Goal: Information Seeking & Learning: Learn about a topic

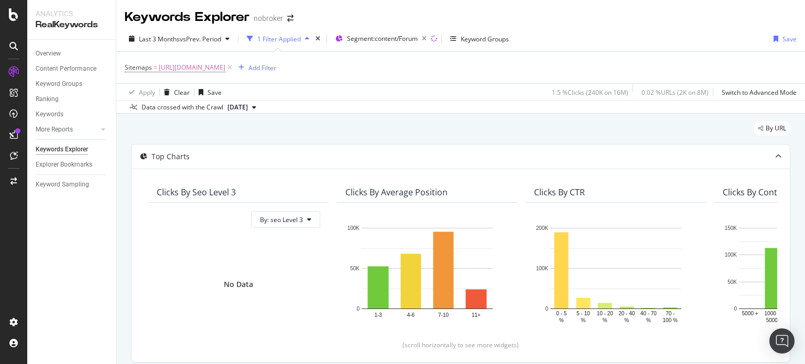
scroll to position [395, 0]
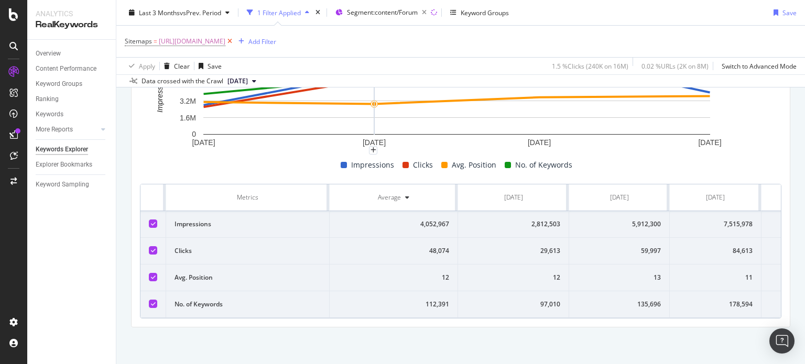
click at [234, 42] on icon at bounding box center [229, 41] width 9 height 10
click at [184, 10] on span "vs Prev. Period" at bounding box center [200, 12] width 41 height 9
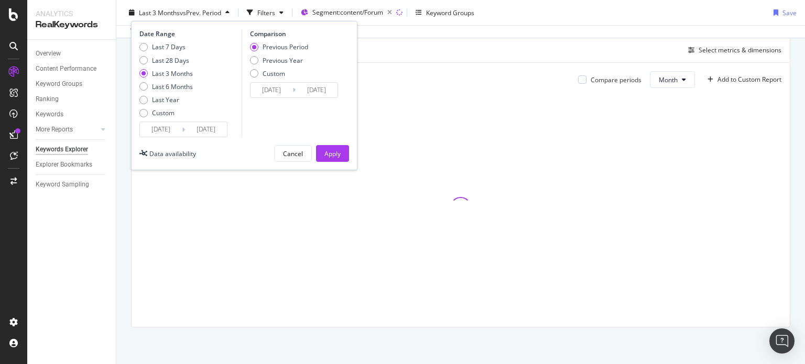
scroll to position [288, 0]
click at [167, 59] on div "Last 28 Days" at bounding box center [170, 60] width 37 height 9
type input "[DATE]"
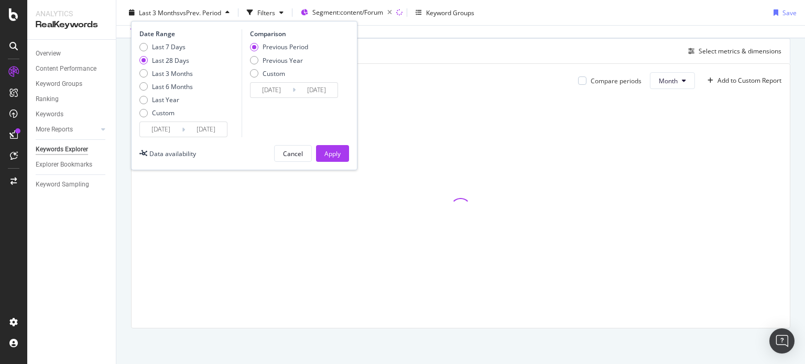
click at [209, 125] on input "[DATE]" at bounding box center [206, 129] width 42 height 15
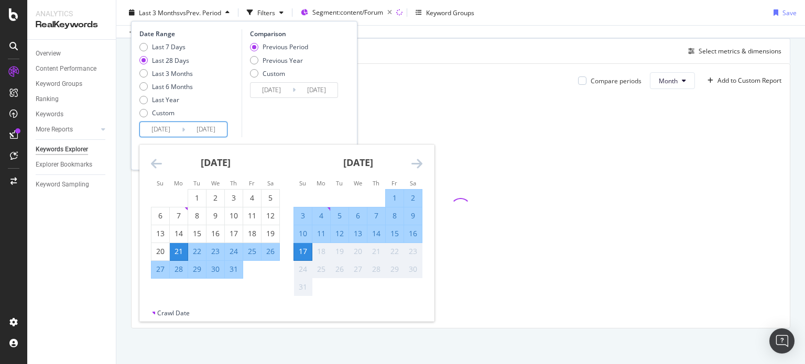
click at [166, 127] on input "[DATE]" at bounding box center [161, 129] width 42 height 15
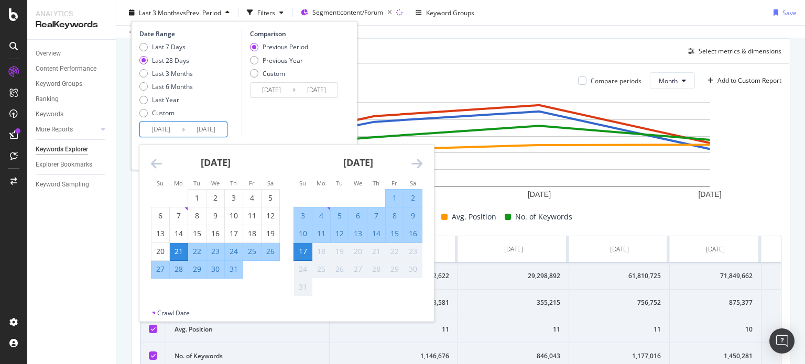
click at [171, 129] on input "[DATE]" at bounding box center [161, 129] width 42 height 15
click at [390, 200] on div "1" at bounding box center [395, 198] width 18 height 10
type input "[DATE]"
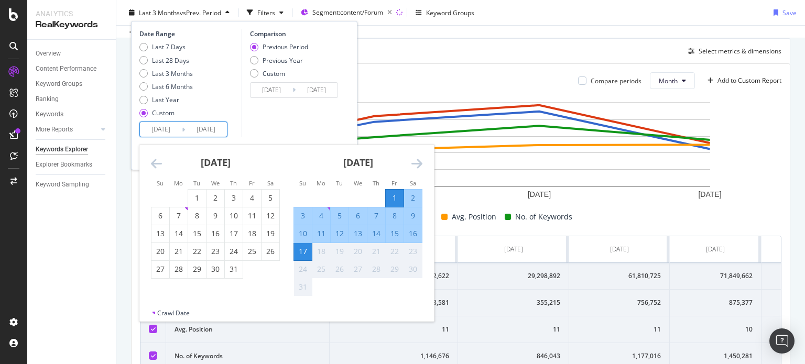
click at [275, 127] on div "Comparison Previous Period Previous Year Custom [DATE] Navigate forward to inte…" at bounding box center [292, 83] width 100 height 108
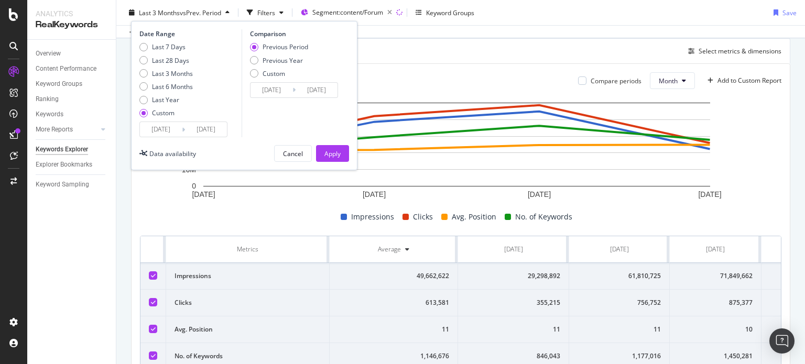
click at [196, 136] on input "[DATE]" at bounding box center [206, 129] width 42 height 15
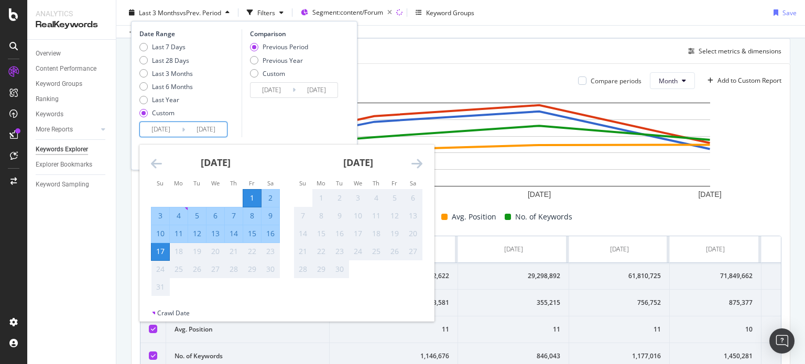
click at [329, 121] on div "Comparison Previous Period Previous Year Custom [DATE] Navigate forward to inte…" at bounding box center [292, 83] width 100 height 108
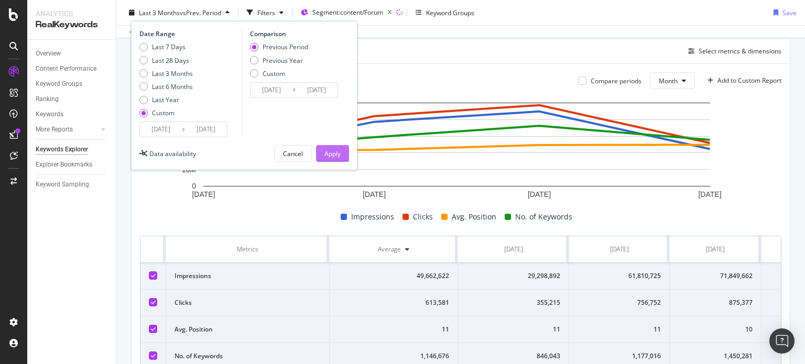
click at [345, 150] on button "Apply" at bounding box center [332, 153] width 33 height 17
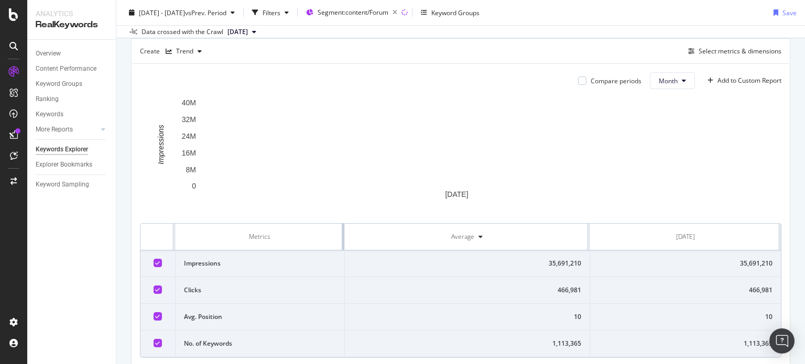
drag, startPoint x: 478, startPoint y: 251, endPoint x: 289, endPoint y: 263, distance: 190.0
click at [289, 263] on table "Metrics Average [DATE] Impressions 35,691,210 35,691,210 Clicks 466,981 466,981…" at bounding box center [460, 291] width 640 height 134
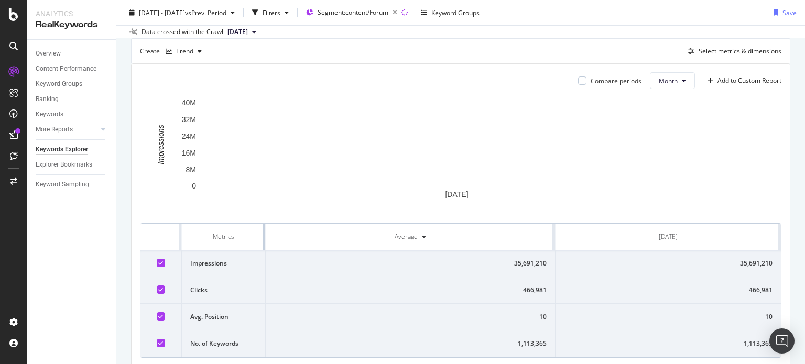
drag, startPoint x: 340, startPoint y: 247, endPoint x: 245, endPoint y: 259, distance: 95.1
click at [245, 250] on th "Metrics" at bounding box center [224, 237] width 84 height 27
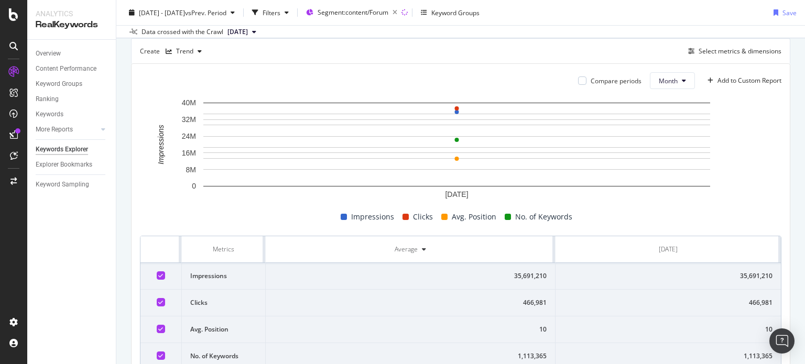
click at [546, 246] on th "Average" at bounding box center [410, 249] width 289 height 27
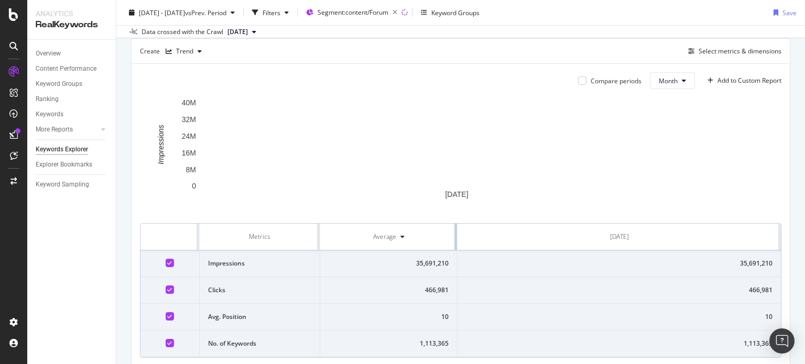
drag, startPoint x: 548, startPoint y: 244, endPoint x: 378, endPoint y: 254, distance: 170.1
click at [378, 254] on table "Metrics Average [DATE] Impressions 35,691,210 35,691,210 Clicks 466,981 466,981…" at bounding box center [460, 291] width 640 height 134
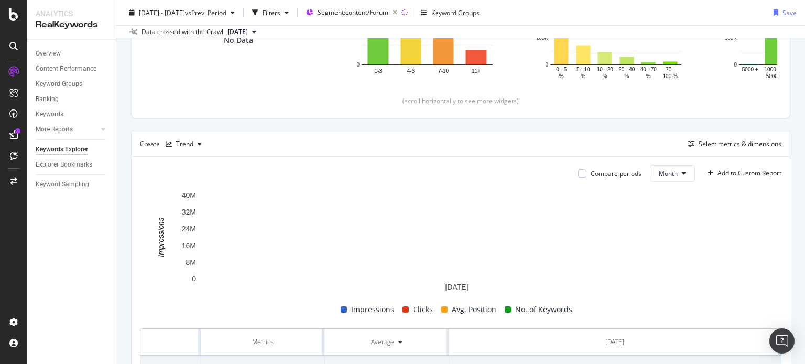
scroll to position [138, 0]
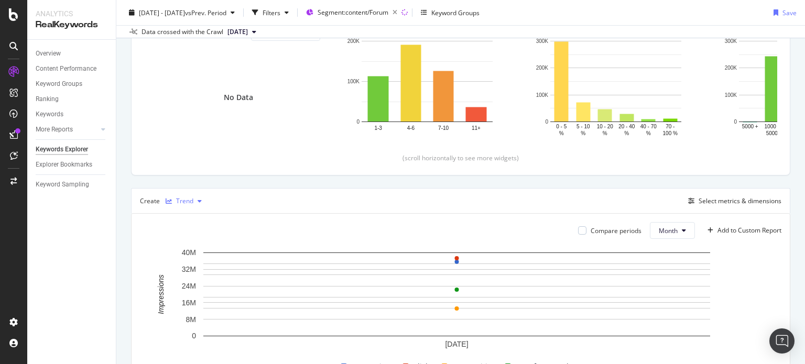
click at [183, 199] on div "Trend" at bounding box center [184, 201] width 17 height 6
click at [194, 218] on div "Table" at bounding box center [195, 217] width 16 height 9
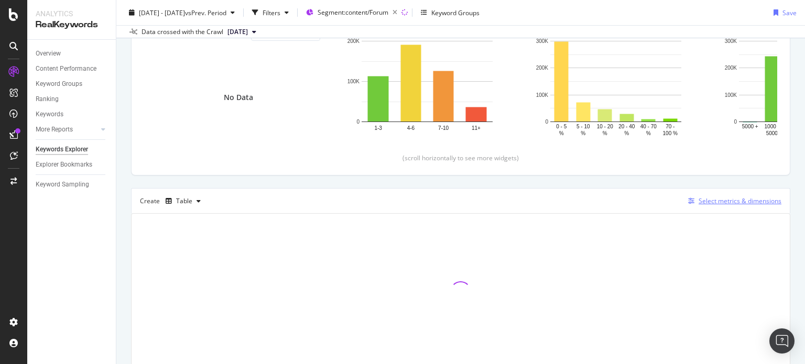
click at [712, 201] on div "Select metrics & dimensions" at bounding box center [739, 200] width 83 height 9
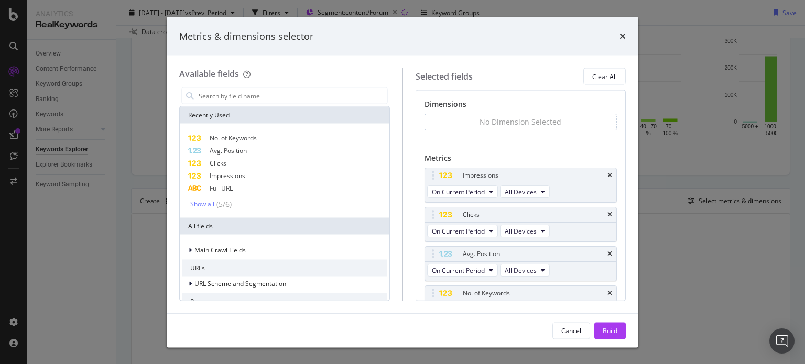
scroll to position [69, 0]
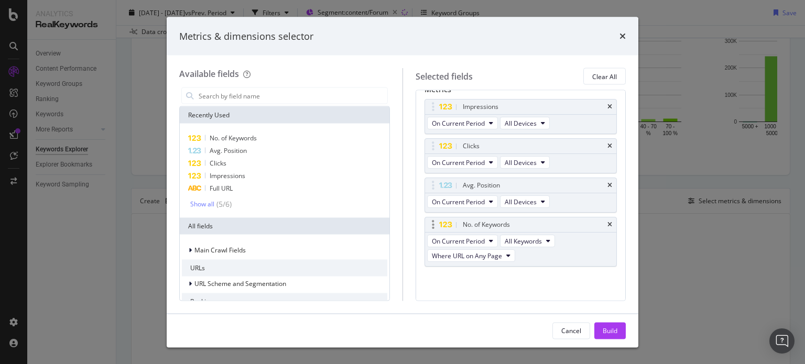
click at [604, 223] on div "No. of Keywords" at bounding box center [521, 224] width 192 height 15
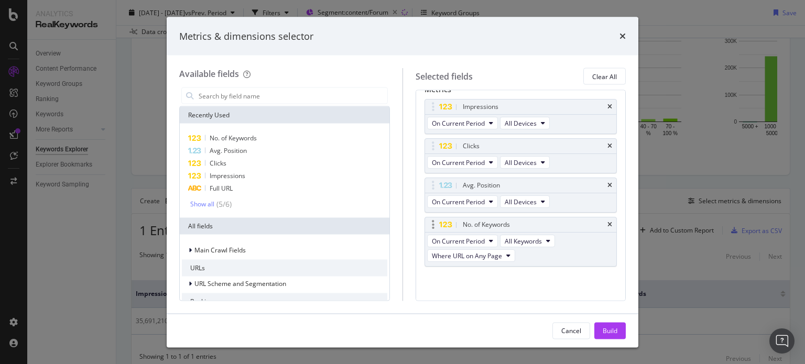
click at [602, 228] on div "No. of Keywords" at bounding box center [521, 224] width 192 height 15
click at [607, 224] on icon "times" at bounding box center [609, 225] width 5 height 6
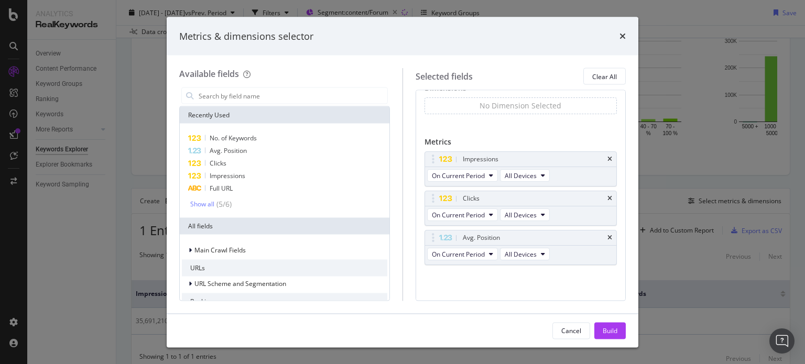
scroll to position [15, 0]
click at [286, 101] on input "modal" at bounding box center [293, 96] width 190 height 16
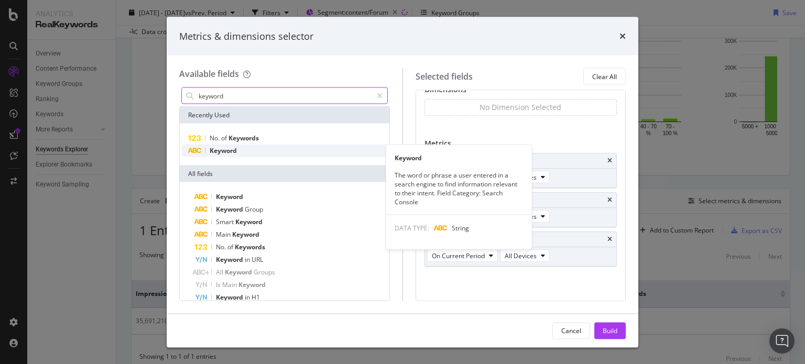
type input "keyword"
click at [242, 150] on div "Keyword" at bounding box center [284, 151] width 205 height 13
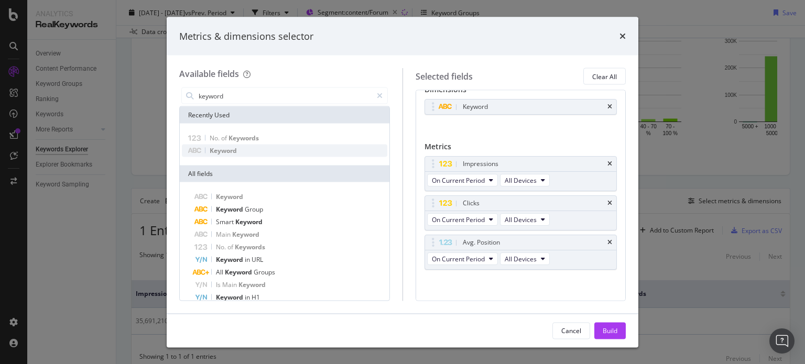
scroll to position [18, 0]
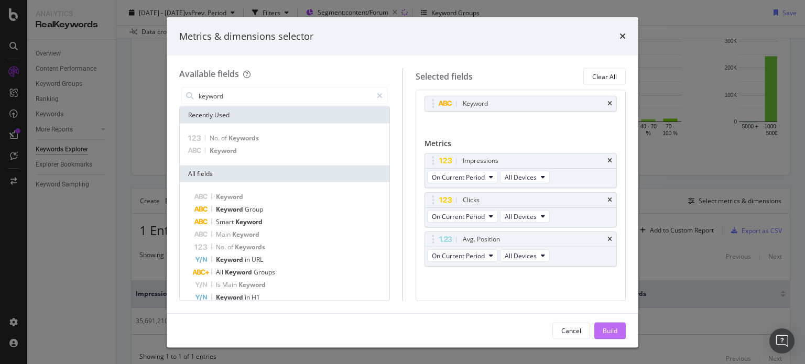
click at [608, 323] on div "Build" at bounding box center [610, 331] width 15 height 16
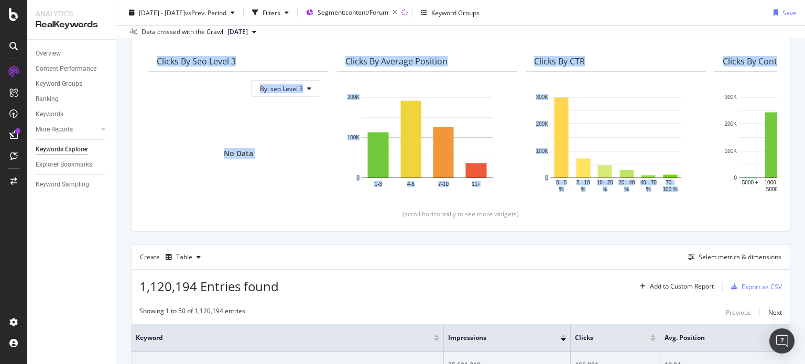
scroll to position [19, 0]
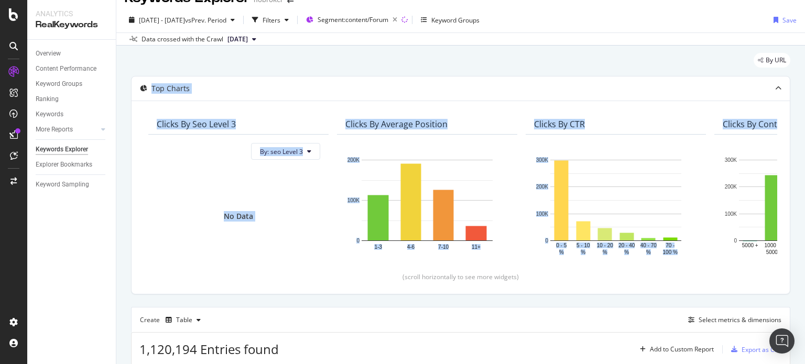
drag, startPoint x: 804, startPoint y: 69, endPoint x: 803, endPoint y: 47, distance: 22.6
click at [803, 47] on div "Keywords Explorer nobroker [DATE] - [DATE] vs Prev. Period Filters Segment: con…" at bounding box center [460, 182] width 689 height 364
click at [293, 25] on div "Filters" at bounding box center [270, 20] width 45 height 16
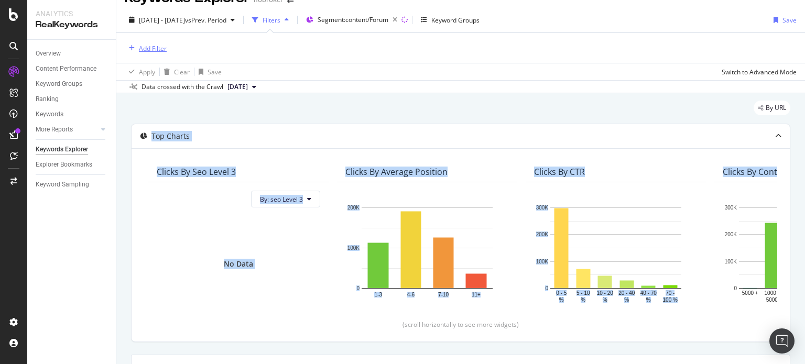
click at [151, 44] on div "Add Filter" at bounding box center [153, 48] width 28 height 9
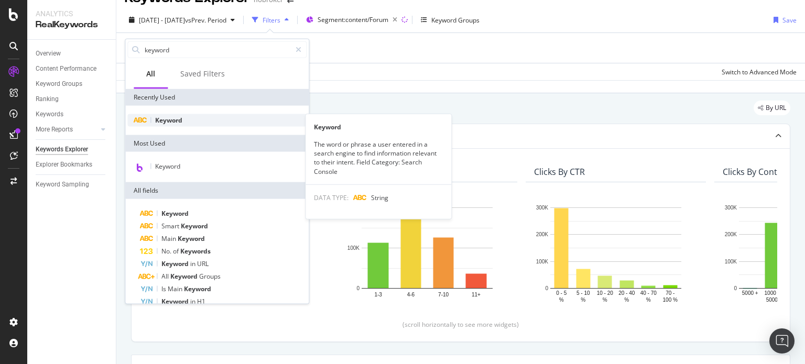
type input "keyword"
click at [163, 118] on span "Keyword" at bounding box center [168, 120] width 27 height 9
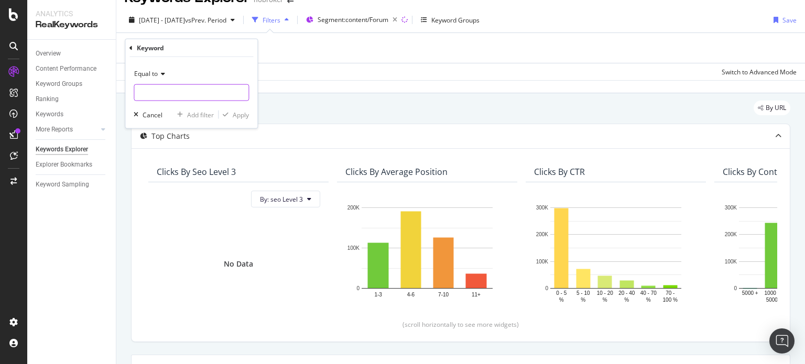
click at [157, 96] on input "text" at bounding box center [191, 92] width 114 height 17
click at [167, 102] on span "n/a (Sampled by Botify)" at bounding box center [174, 106] width 74 height 9
type input "n/a (Sampled by Botify)"
click at [147, 74] on span "Equal to" at bounding box center [146, 73] width 24 height 9
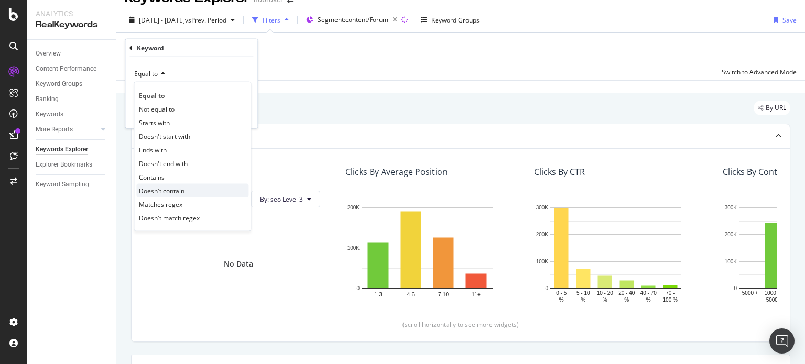
click at [170, 187] on span "Doesn't contain" at bounding box center [162, 190] width 46 height 9
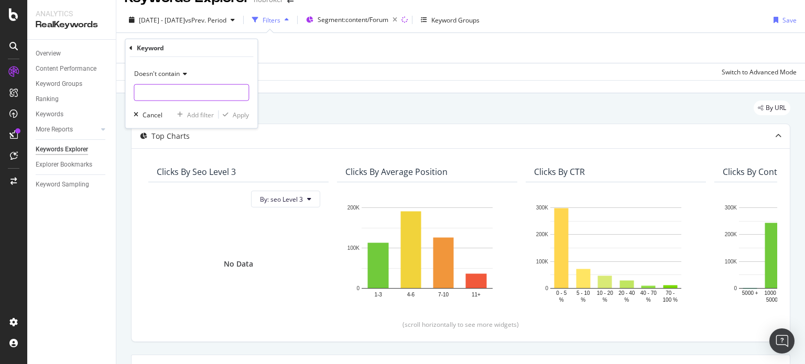
click at [185, 90] on input "text" at bounding box center [191, 92] width 114 height 17
type input "n/a"
click at [247, 114] on div "Apply" at bounding box center [241, 114] width 16 height 9
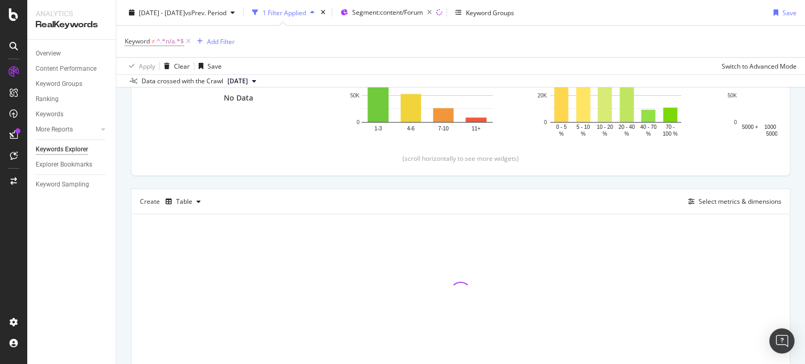
scroll to position [229, 0]
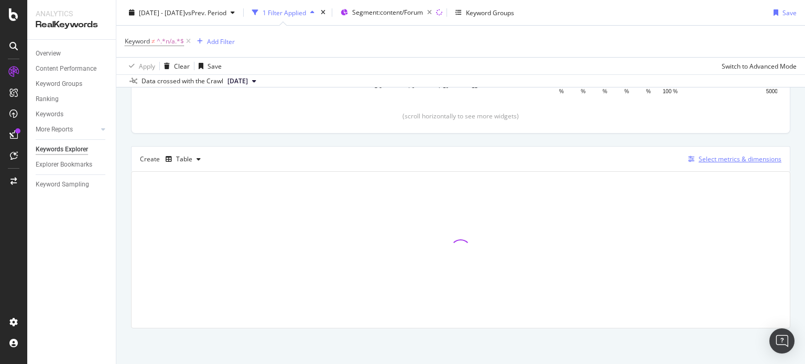
click at [706, 162] on div "Select metrics & dimensions" at bounding box center [739, 159] width 83 height 9
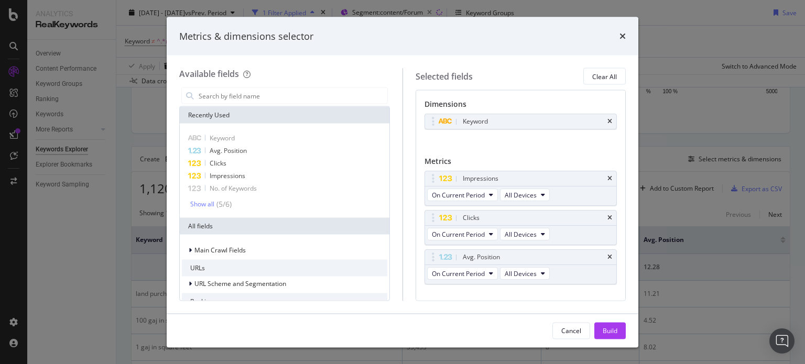
scroll to position [18, 0]
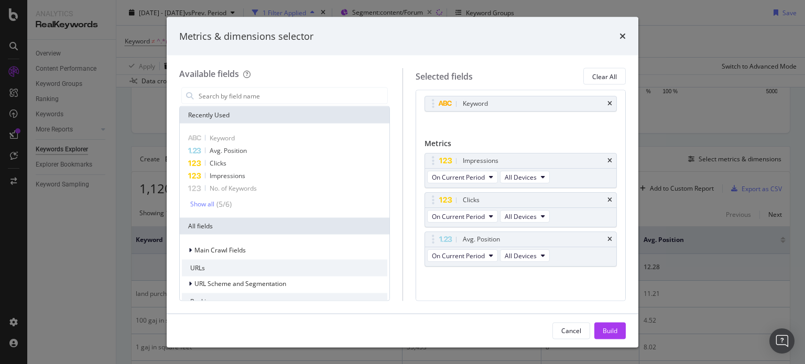
click at [652, 215] on div "Metrics & dimensions selector Available fields Recently Used Keyword Avg. Posit…" at bounding box center [402, 182] width 805 height 364
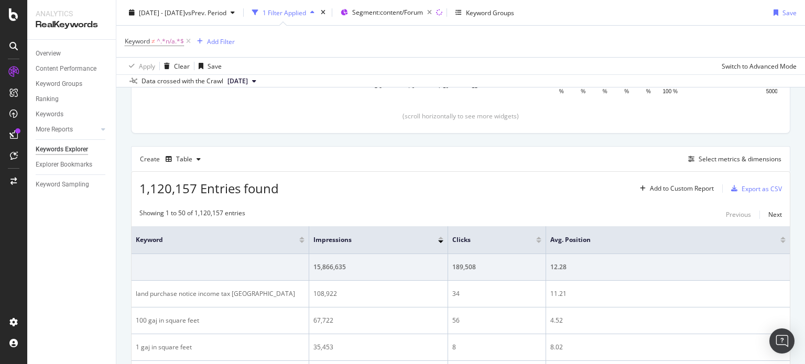
drag, startPoint x: 399, startPoint y: 230, endPoint x: 203, endPoint y: 239, distance: 195.7
click at [155, 237] on th "Keyword" at bounding box center [221, 240] width 178 height 28
click at [342, 176] on div "1,120,157 Entries found Add to Custom Report Export as CSV" at bounding box center [461, 185] width 658 height 26
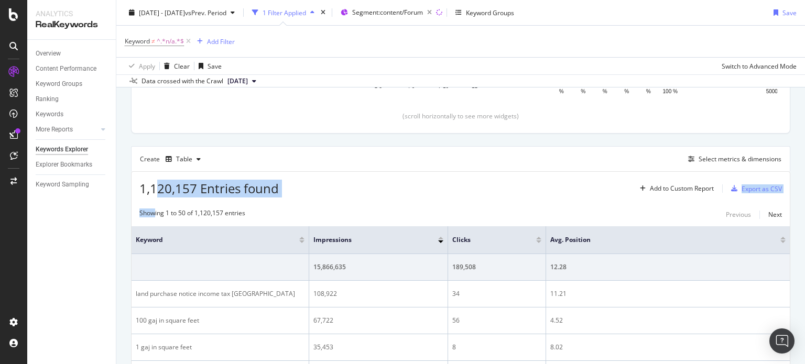
drag, startPoint x: 157, startPoint y: 190, endPoint x: 155, endPoint y: 209, distance: 19.0
click at [164, 188] on span "1,120,157 Entries found" at bounding box center [208, 188] width 139 height 17
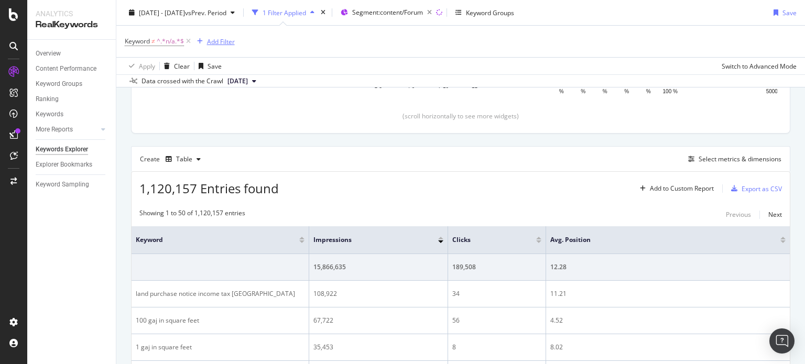
click at [226, 39] on div "Add Filter" at bounding box center [221, 41] width 28 height 9
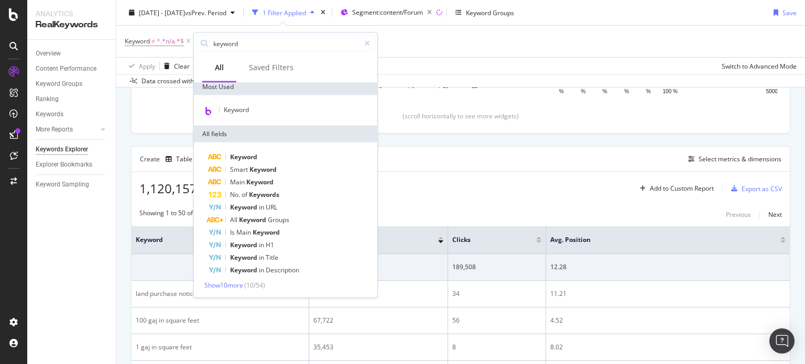
scroll to position [0, 0]
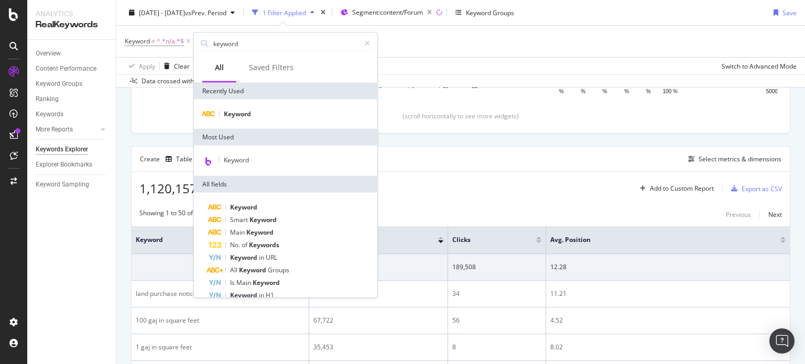
click at [586, 185] on div "1,120,157 Entries found Add to Custom Report Export as CSV" at bounding box center [461, 185] width 658 height 26
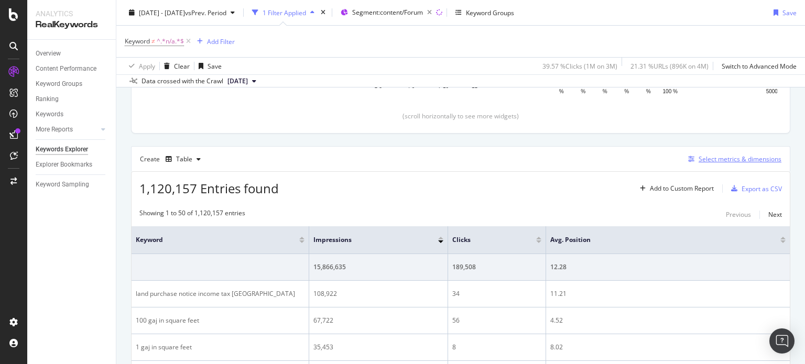
click at [743, 157] on div "Select metrics & dimensions" at bounding box center [739, 159] width 83 height 9
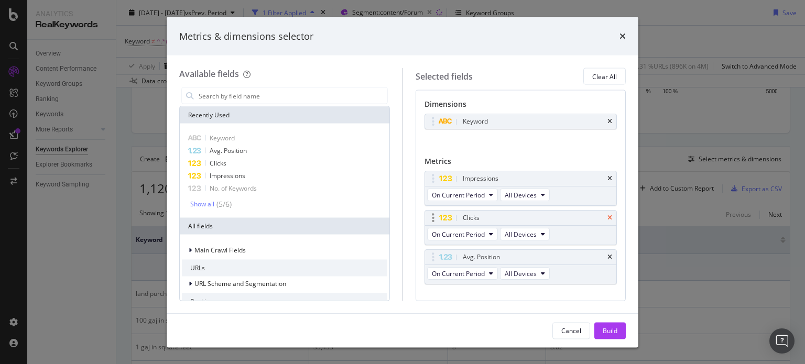
click at [607, 216] on icon "times" at bounding box center [609, 218] width 5 height 6
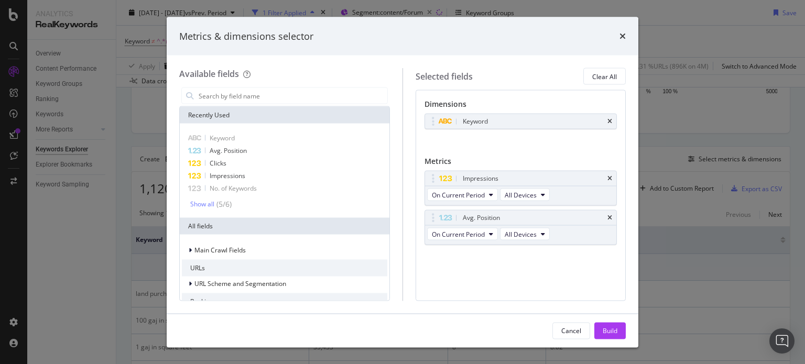
click at [604, 216] on div "Avg. Position" at bounding box center [533, 218] width 145 height 10
click at [608, 216] on icon "times" at bounding box center [609, 218] width 5 height 6
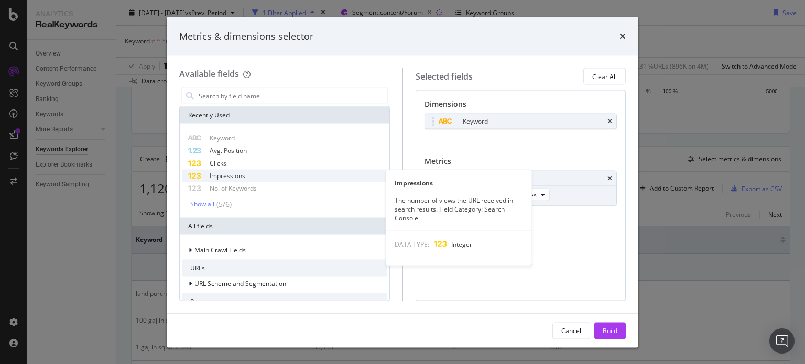
click at [290, 180] on div "Impressions" at bounding box center [284, 176] width 205 height 13
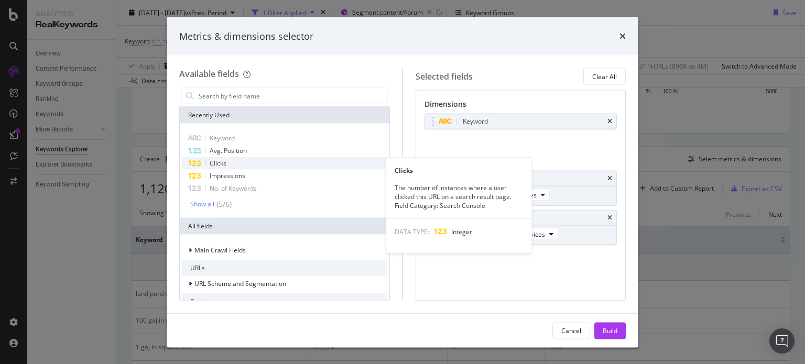
click at [242, 159] on div "Clicks" at bounding box center [284, 163] width 205 height 13
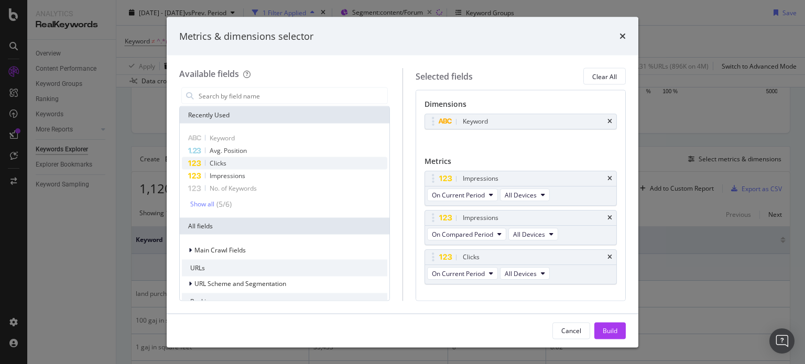
click at [242, 159] on div "Clicks" at bounding box center [284, 163] width 205 height 13
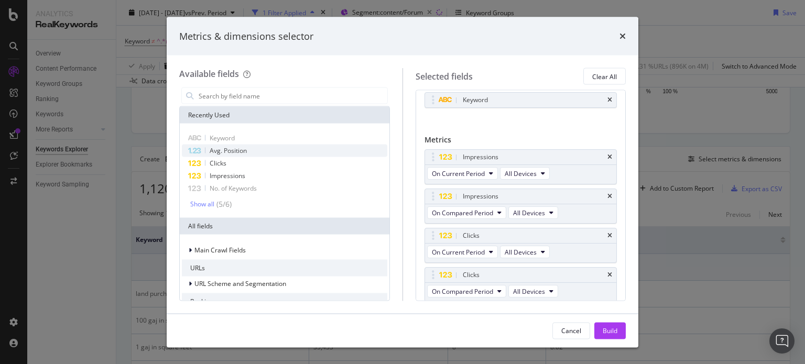
click at [238, 148] on span "Avg. Position" at bounding box center [228, 150] width 37 height 9
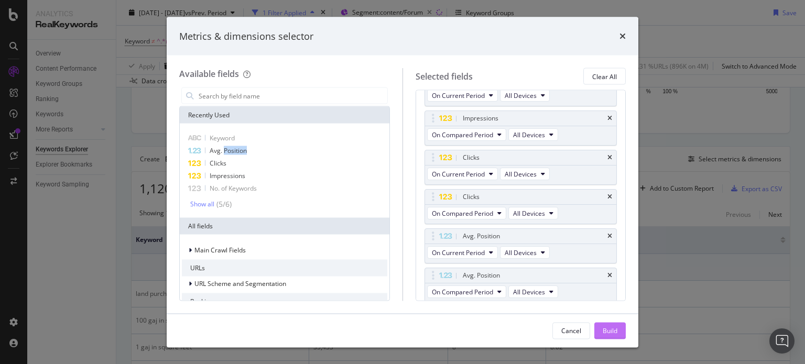
scroll to position [100, 0]
click at [611, 331] on div "Build" at bounding box center [610, 330] width 15 height 9
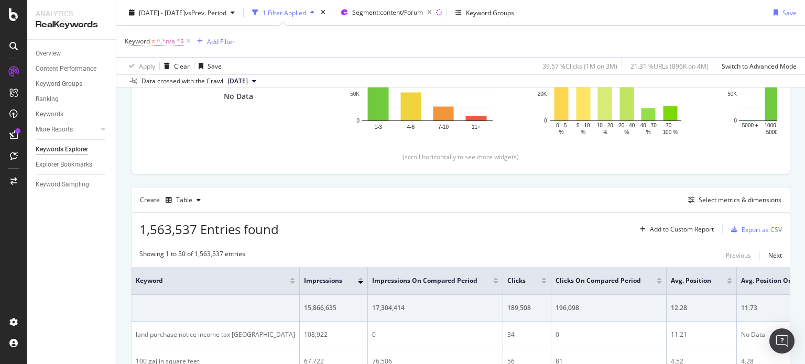
scroll to position [183, 0]
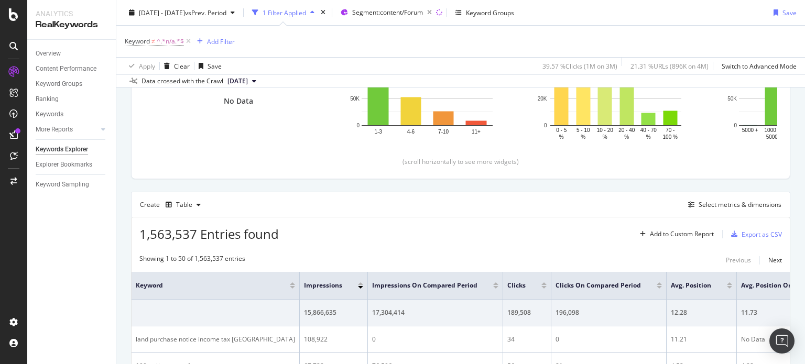
drag, startPoint x: 804, startPoint y: 83, endPoint x: 804, endPoint y: 75, distance: 7.9
click at [804, 75] on div "Keywords Explorer nobroker [DATE] - [DATE] vs Prev. Period 1 Filter Applied Seg…" at bounding box center [460, 182] width 689 height 364
click at [226, 41] on div "Add Filter" at bounding box center [221, 41] width 28 height 9
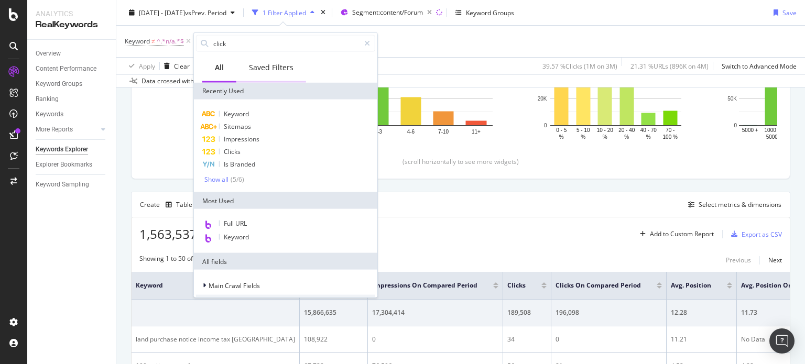
type input "clicks"
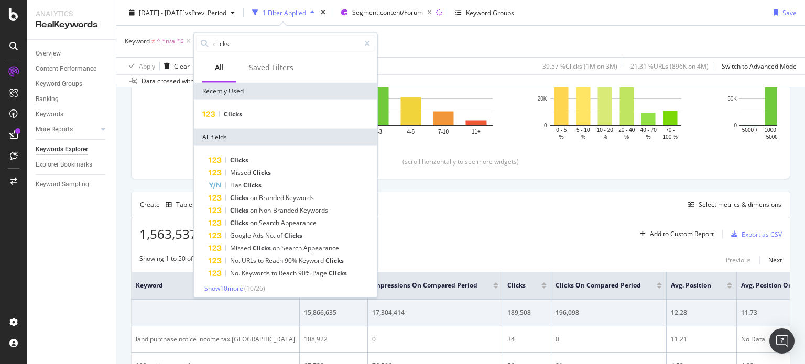
click at [412, 53] on div "Keyword ≠ ^.*n/a.*$ Add Filter" at bounding box center [461, 41] width 672 height 31
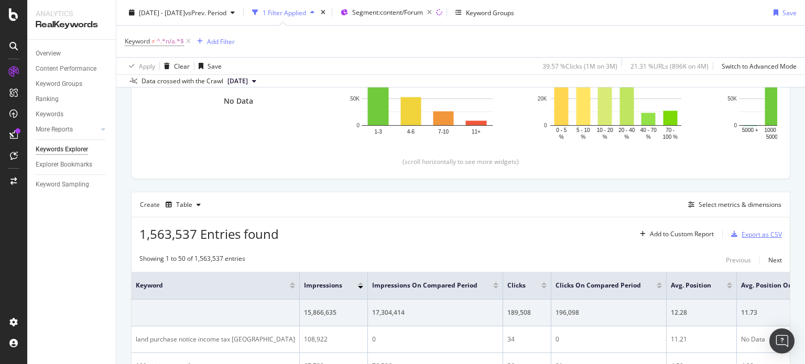
click at [727, 241] on div "Export as CSV" at bounding box center [754, 234] width 55 height 16
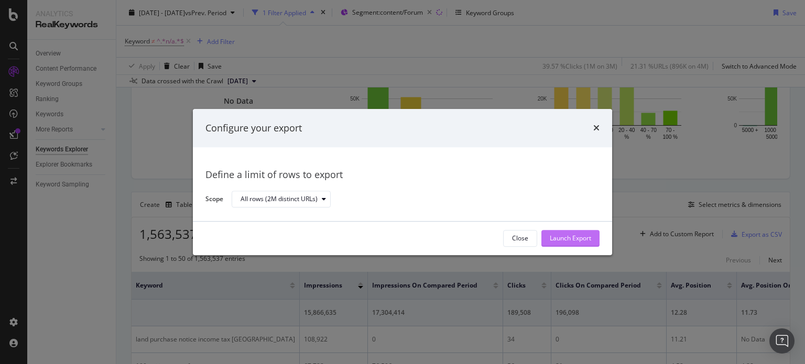
click at [564, 235] on div "Launch Export" at bounding box center [570, 238] width 41 height 9
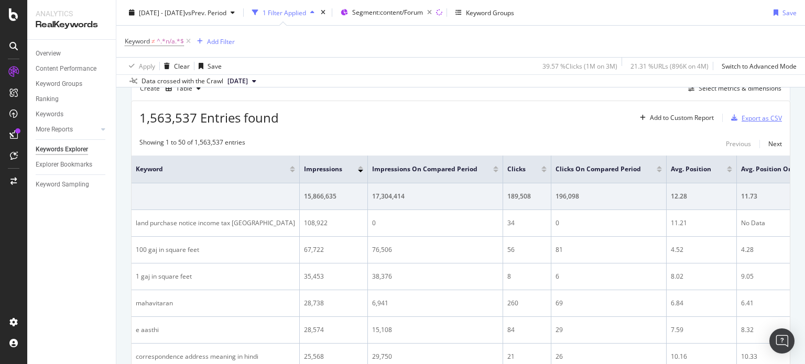
scroll to position [304, 0]
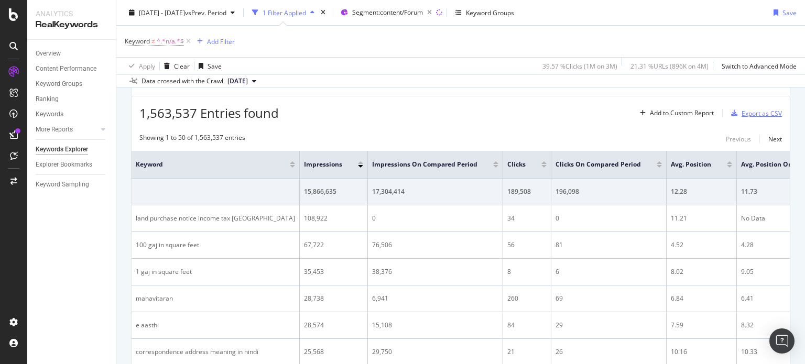
click at [752, 111] on div "Export as CSV" at bounding box center [761, 113] width 40 height 9
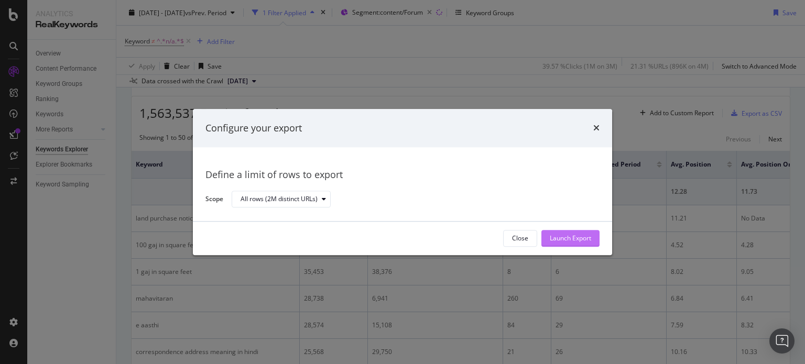
click at [562, 239] on div "Launch Export" at bounding box center [570, 238] width 41 height 9
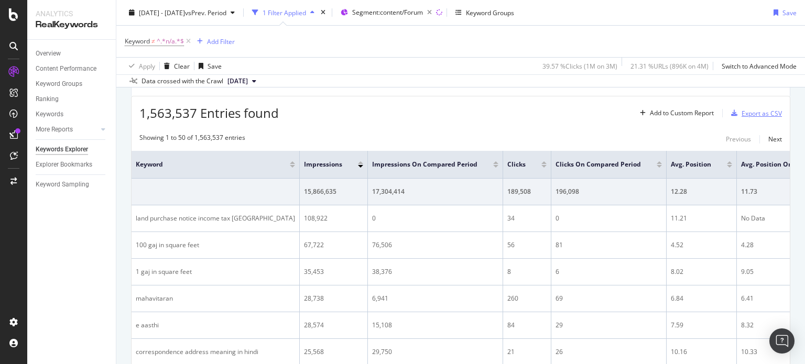
click at [741, 111] on div "Export as CSV" at bounding box center [761, 113] width 40 height 9
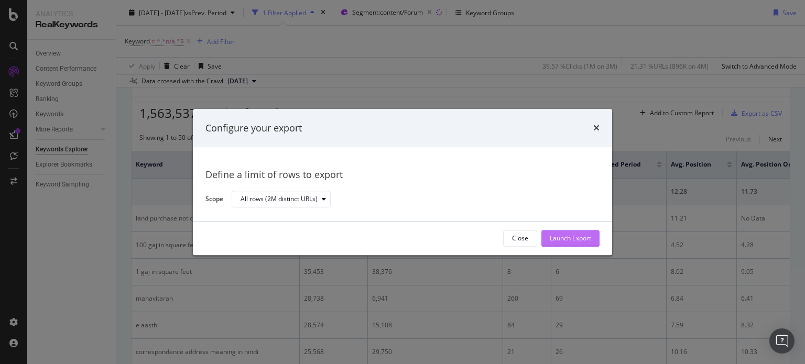
click at [562, 238] on div "Launch Export" at bounding box center [570, 238] width 41 height 9
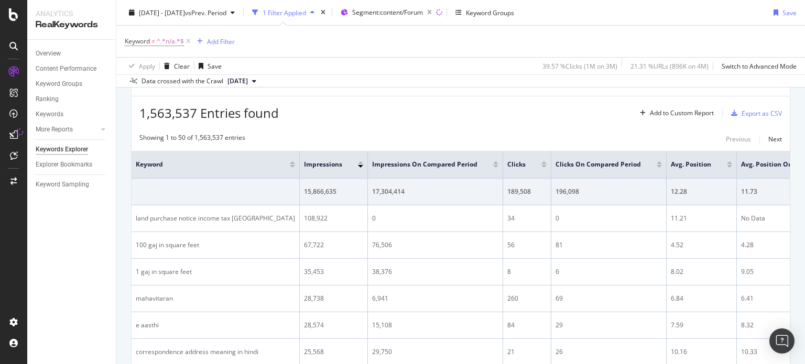
click at [452, 154] on th "Impressions On Compared Period" at bounding box center [435, 165] width 135 height 28
click at [455, 113] on div "1,563,537 Entries found Add to Custom Report Export as CSV" at bounding box center [461, 109] width 658 height 26
click at [694, 98] on div "1,563,537 Entries found Add to Custom Report Export as CSV" at bounding box center [461, 109] width 658 height 26
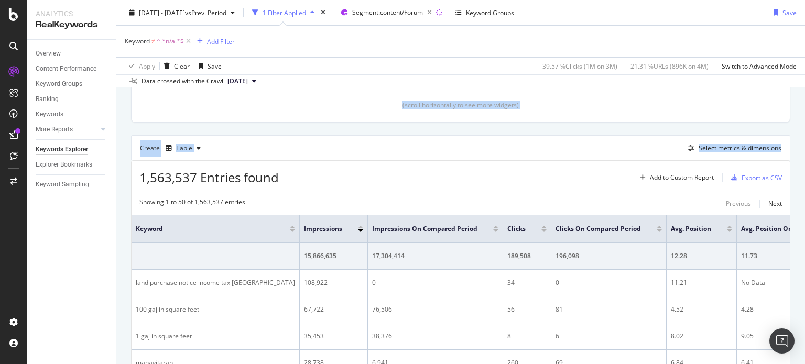
scroll to position [238, 0]
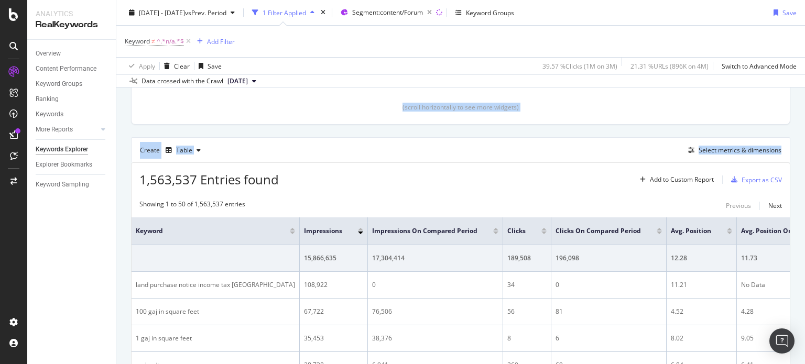
drag, startPoint x: 804, startPoint y: 95, endPoint x: 803, endPoint y: 83, distance: 11.6
click at [803, 83] on div "Keywords Explorer nobroker [DATE] - [DATE] vs Prev. Period 1 Filter Applied Seg…" at bounding box center [460, 182] width 689 height 364
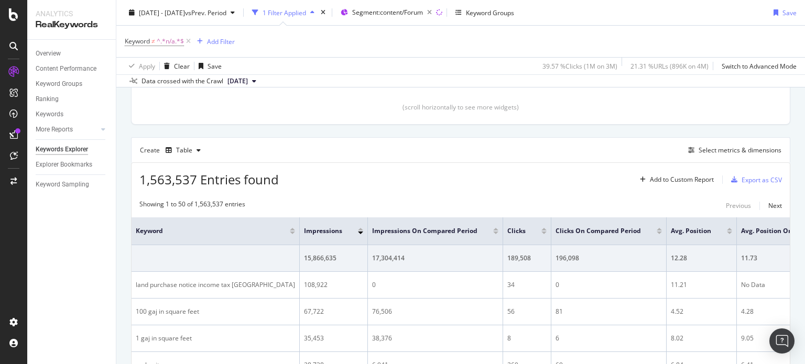
click at [482, 163] on div "1,563,537 Entries found Add to Custom Report Export as CSV" at bounding box center [461, 176] width 658 height 26
click at [743, 150] on div "Select metrics & dimensions" at bounding box center [739, 150] width 83 height 9
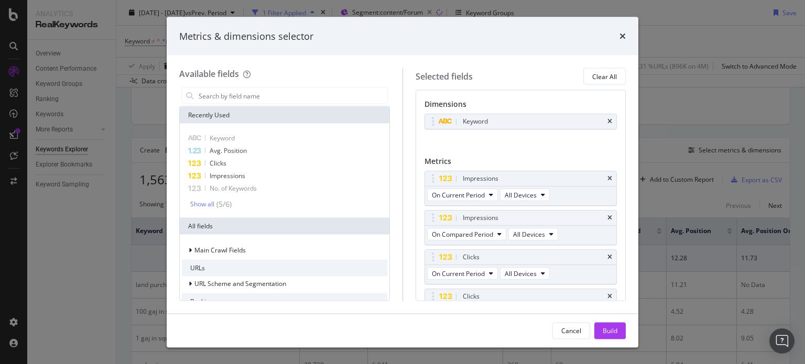
scroll to position [135, 0]
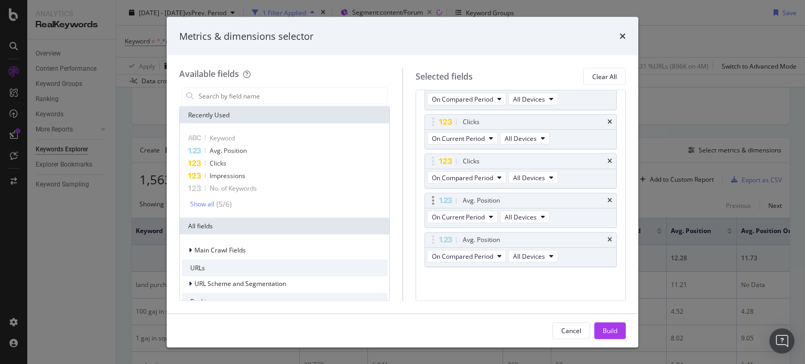
click at [604, 201] on div "Avg. Position" at bounding box center [521, 201] width 192 height 15
click at [607, 200] on icon "times" at bounding box center [609, 201] width 5 height 6
click at [619, 39] on icon "times" at bounding box center [622, 36] width 6 height 8
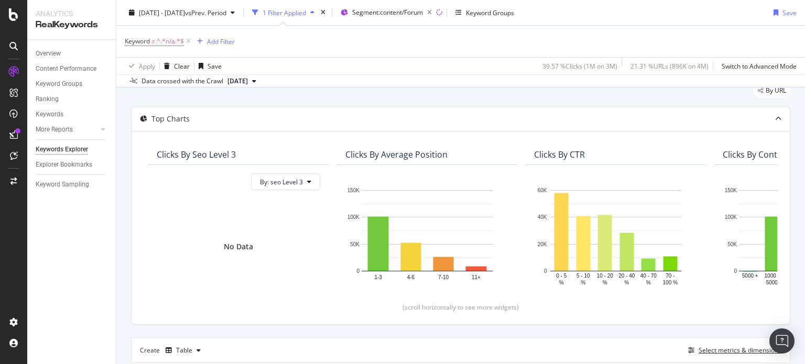
scroll to position [0, 0]
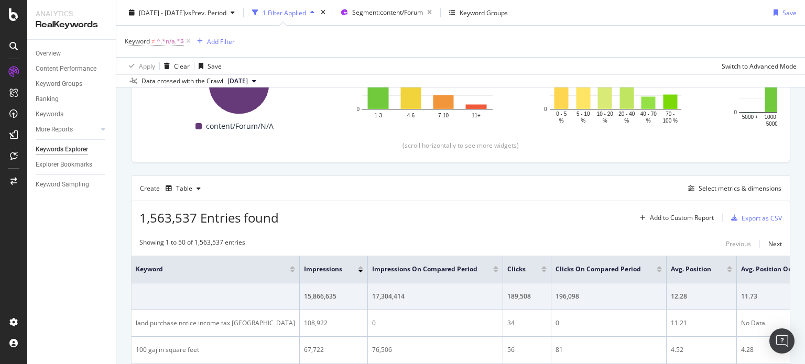
scroll to position [204, 0]
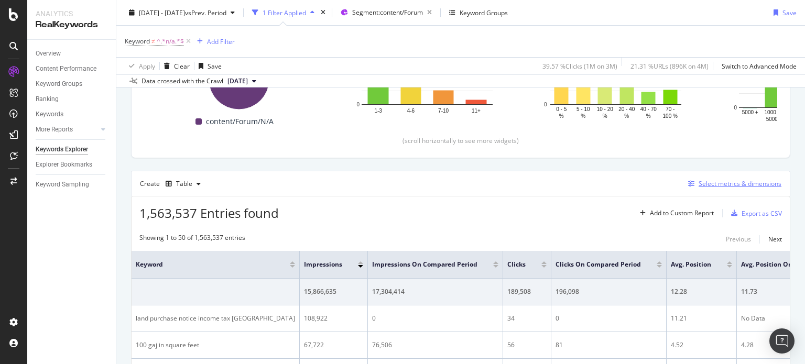
click at [705, 182] on div "Select metrics & dimensions" at bounding box center [739, 183] width 83 height 9
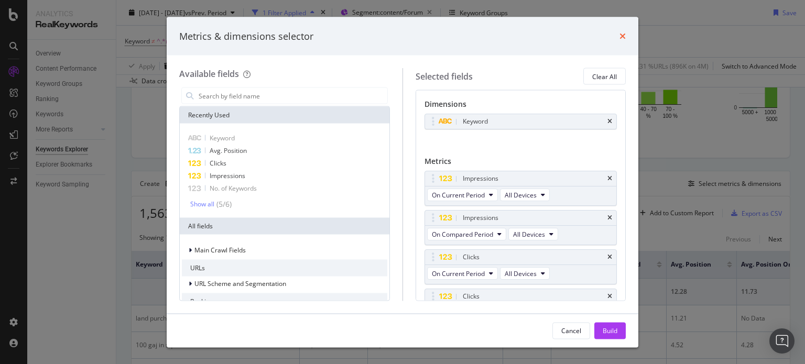
click at [623, 35] on icon "times" at bounding box center [622, 36] width 6 height 8
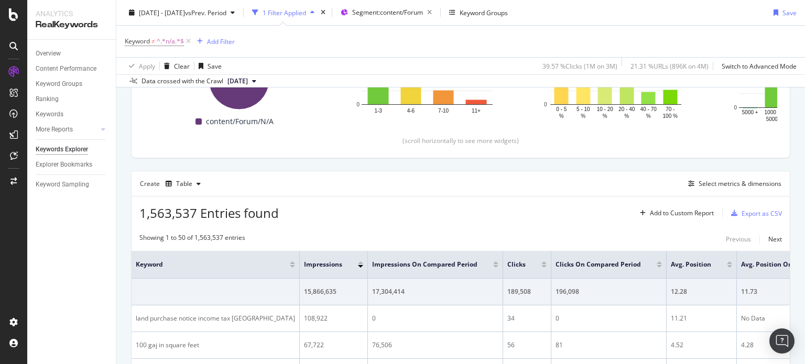
click at [718, 27] on div "Keyword ≠ ^.*n/a.*$ Add Filter" at bounding box center [461, 41] width 672 height 31
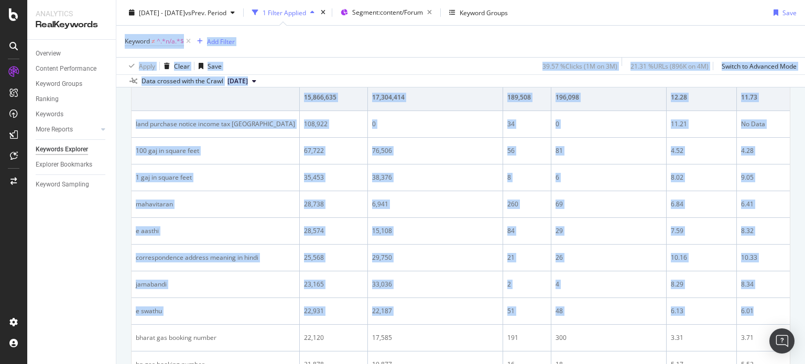
scroll to position [570, 0]
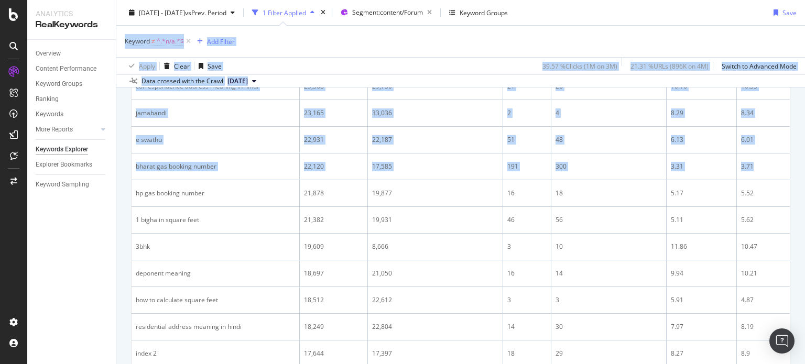
drag, startPoint x: 804, startPoint y: 48, endPoint x: 804, endPoint y: 151, distance: 103.2
click at [804, 151] on div "Keywords Explorer nobroker 2025 Aug. 1st - Aug. 17th vs Prev. Period 1 Filter A…" at bounding box center [460, 182] width 689 height 364
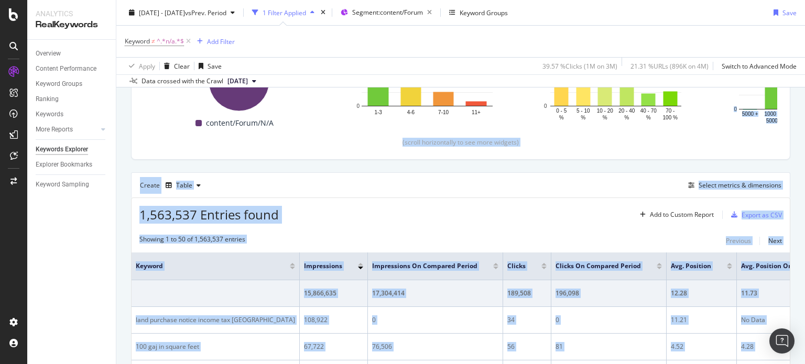
scroll to position [163, 0]
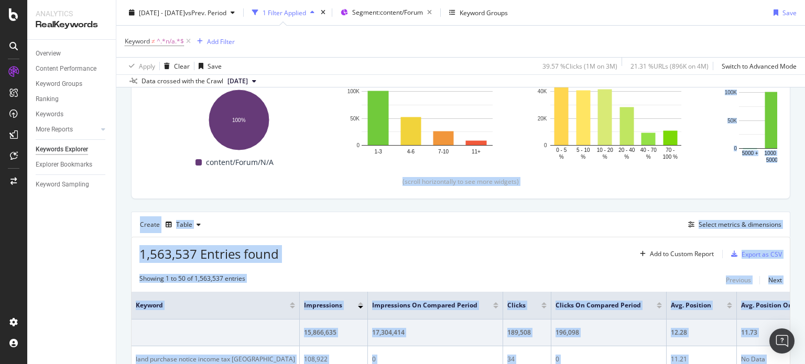
drag, startPoint x: 804, startPoint y: 151, endPoint x: 804, endPoint y: 78, distance: 73.4
click at [804, 78] on div "Keywords Explorer nobroker 2025 Aug. 1st - Aug. 17th vs Prev. Period 1 Filter A…" at bounding box center [460, 182] width 689 height 364
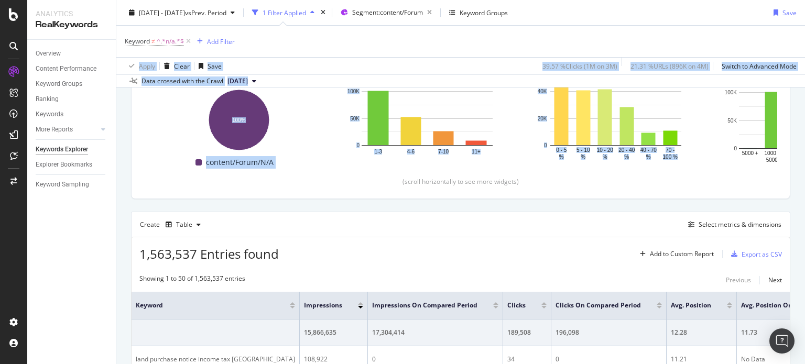
scroll to position [0, 0]
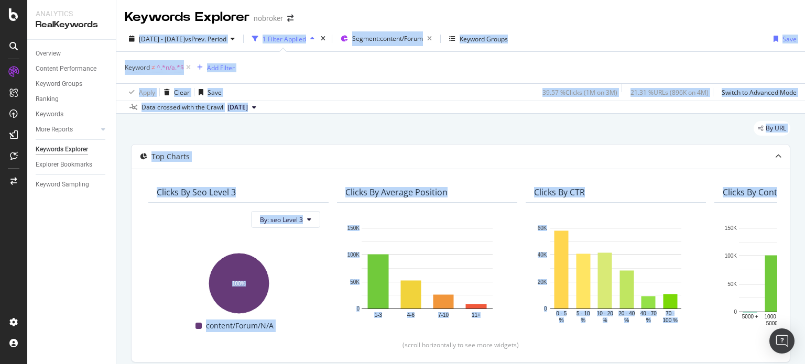
drag, startPoint x: 804, startPoint y: 58, endPoint x: 803, endPoint y: 25, distance: 33.6
click at [803, 25] on div "Keywords Explorer nobroker 2025 Aug. 1st - Aug. 17th vs Prev. Period 1 Filter A…" at bounding box center [460, 182] width 689 height 364
click at [574, 6] on div "Keywords Explorer nobroker" at bounding box center [460, 13] width 689 height 26
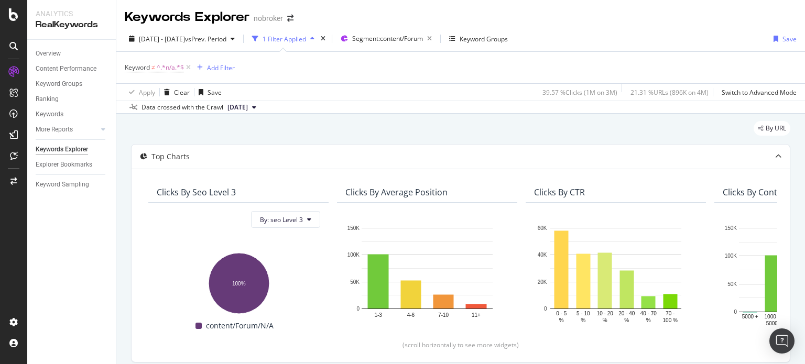
click at [647, 58] on div "Keyword ≠ ^.*n/a.*$ Add Filter" at bounding box center [461, 67] width 672 height 31
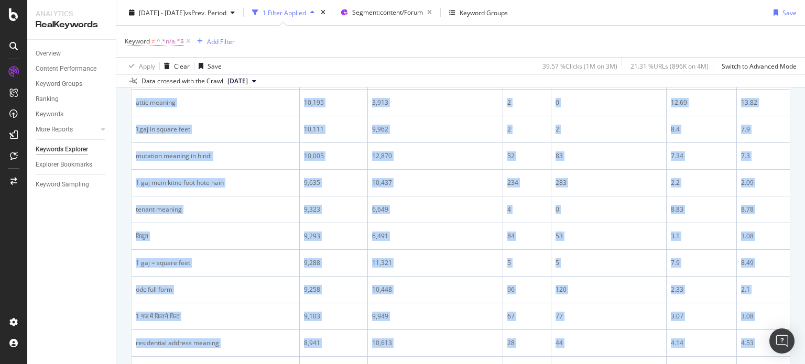
scroll to position [1361, 0]
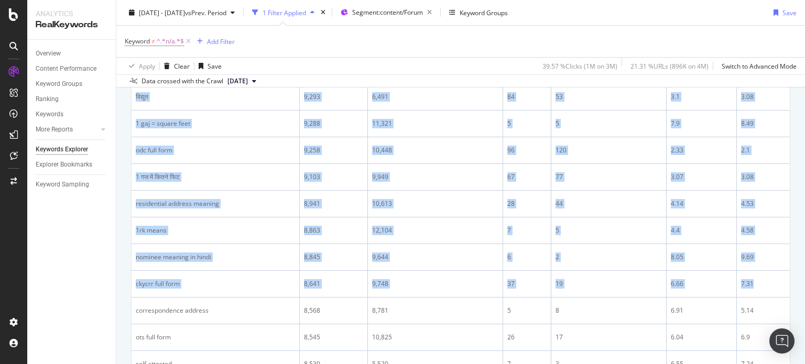
drag, startPoint x: 804, startPoint y: 94, endPoint x: 804, endPoint y: 271, distance: 177.6
click at [804, 271] on div "Keywords Explorer nobroker 2025 Aug. 1st - Aug. 17th vs Prev. Period 1 Filter A…" at bounding box center [460, 182] width 689 height 364
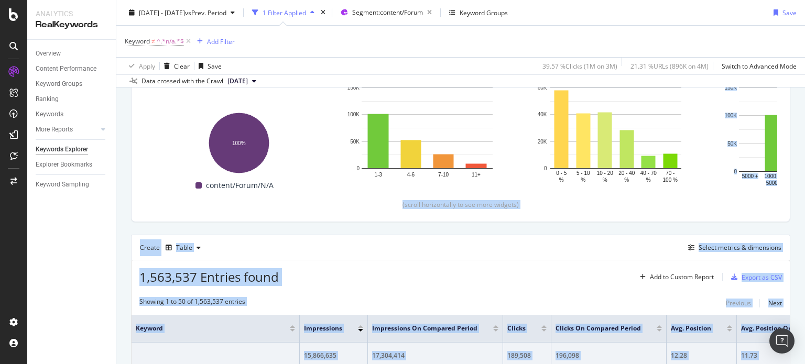
scroll to position [0, 0]
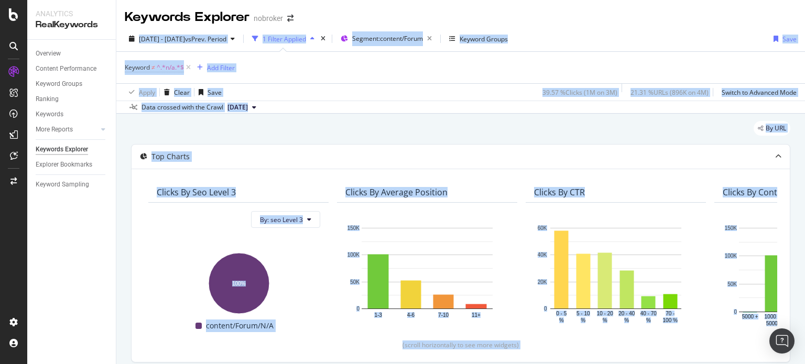
drag, startPoint x: 804, startPoint y: 289, endPoint x: 804, endPoint y: 6, distance: 282.9
click at [804, 6] on div "Keywords Explorer nobroker 2025 Aug. 1st - Aug. 17th vs Prev. Period 1 Filter A…" at bounding box center [460, 182] width 689 height 364
click at [723, 25] on div "Keywords Explorer nobroker" at bounding box center [460, 13] width 689 height 26
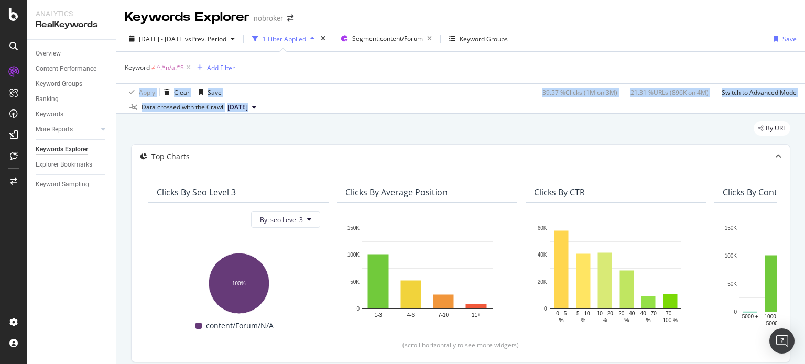
drag, startPoint x: 789, startPoint y: 63, endPoint x: 795, endPoint y: 101, distance: 38.3
click at [795, 101] on div "2025 Aug. 1st - Aug. 17th vs Prev. Period 1 Filter Applied Segment: content/For…" at bounding box center [460, 70] width 689 height 88
click at [796, 80] on div "Keyword ≠ ^.*n/a.*$ Add Filter Apply Clear Save 39.57 % Clicks ( 1M on 3M ) 21.…" at bounding box center [460, 75] width 689 height 49
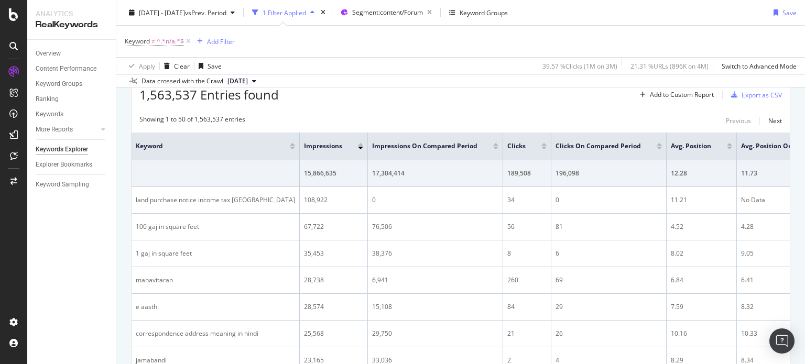
scroll to position [304, 0]
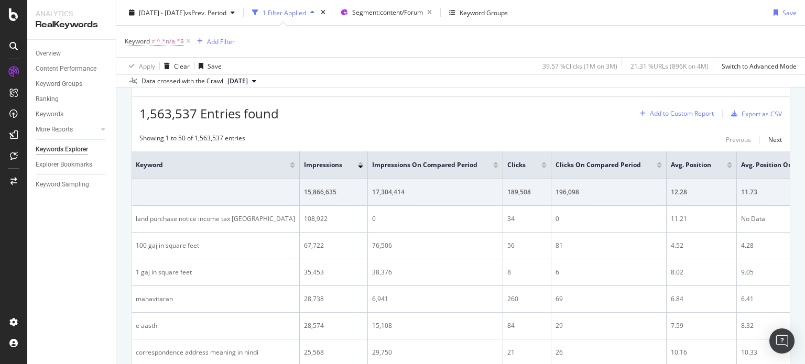
click at [684, 116] on div "Add to Custom Report" at bounding box center [682, 114] width 64 height 6
click at [746, 107] on div "Export as CSV" at bounding box center [754, 114] width 55 height 16
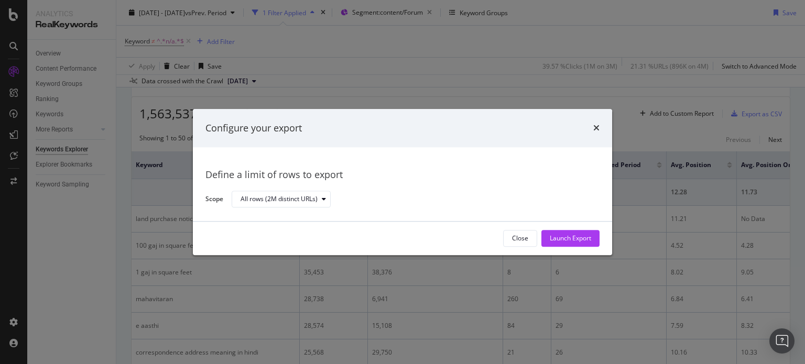
click at [592, 132] on div "Configure your export" at bounding box center [402, 129] width 394 height 14
click at [595, 131] on icon "times" at bounding box center [596, 128] width 6 height 8
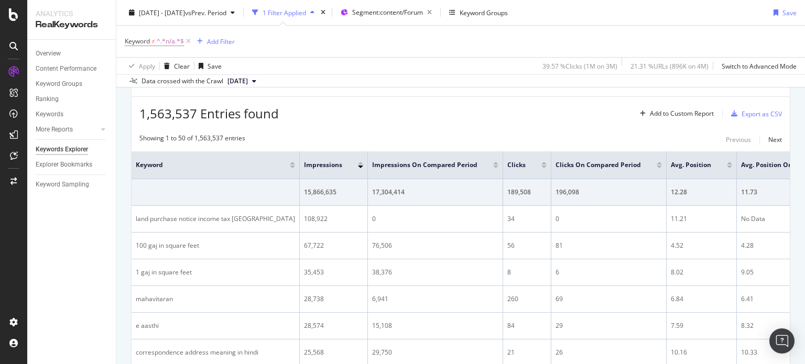
drag, startPoint x: 782, startPoint y: 115, endPoint x: 788, endPoint y: 101, distance: 15.5
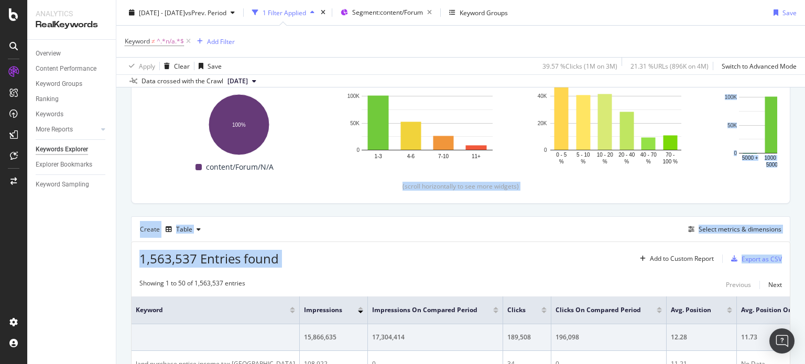
scroll to position [145, 0]
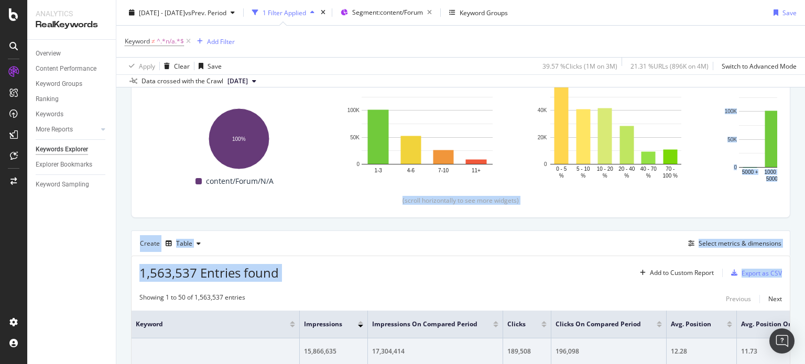
drag, startPoint x: 804, startPoint y: 103, endPoint x: 804, endPoint y: 74, distance: 28.3
click at [804, 74] on div "Keywords Explorer nobroker 2025 Aug. 1st - Aug. 17th vs Prev. Period 1 Filter A…" at bounding box center [460, 182] width 689 height 364
click at [629, 241] on div "Create Table Select metrics & dimensions" at bounding box center [460, 243] width 659 height 25
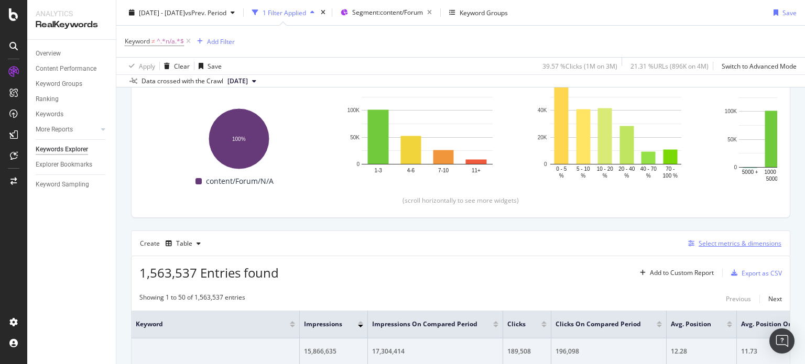
click at [731, 248] on button "Select metrics & dimensions" at bounding box center [732, 243] width 97 height 13
click at [705, 239] on div "Select metrics & dimensions" at bounding box center [739, 243] width 83 height 9
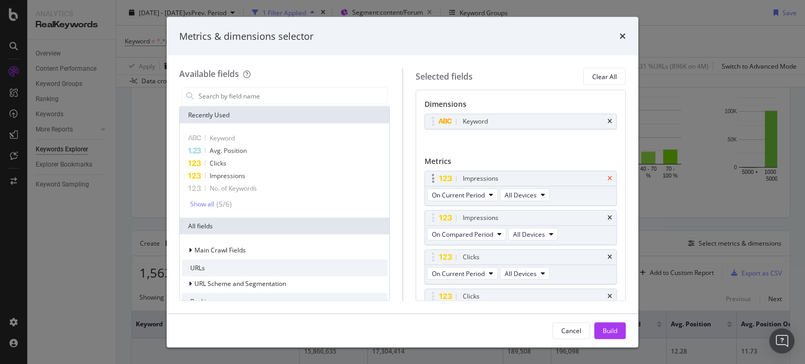
click at [607, 178] on icon "times" at bounding box center [609, 179] width 5 height 6
click at [607, 255] on icon "times" at bounding box center [609, 257] width 5 height 6
click at [607, 257] on icon "times" at bounding box center [609, 257] width 5 height 6
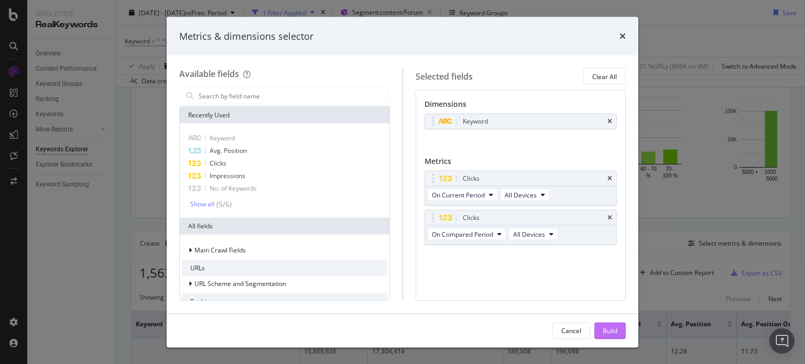
click at [610, 331] on div "Build" at bounding box center [610, 330] width 15 height 9
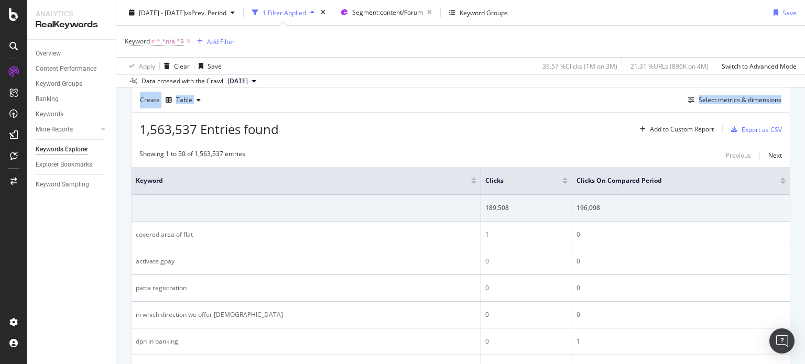
scroll to position [293, 0]
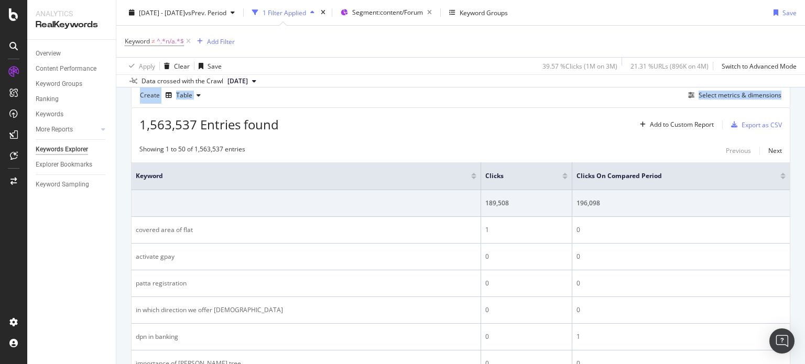
drag, startPoint x: 804, startPoint y: 63, endPoint x: 804, endPoint y: 91, distance: 27.2
click at [804, 91] on div "Keywords Explorer nobroker 2025 Aug. 1st - Aug. 17th vs Prev. Period 1 Filter A…" at bounding box center [460, 182] width 689 height 364
click at [539, 127] on div "1,563,537 Entries found Add to Custom Report Export as CSV" at bounding box center [461, 121] width 658 height 26
click at [759, 121] on div "Export as CSV" at bounding box center [761, 125] width 40 height 9
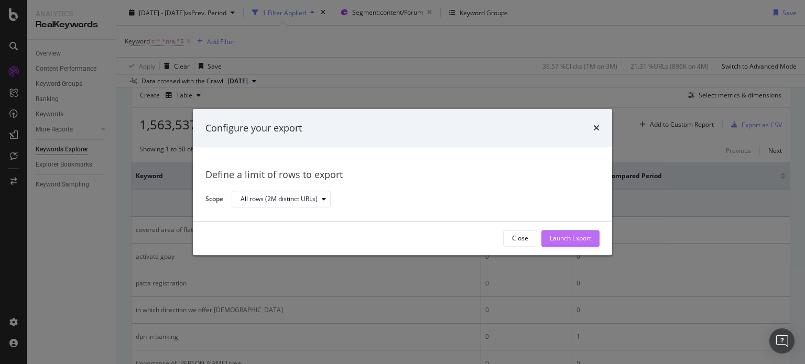
click at [565, 241] on div "Launch Export" at bounding box center [570, 238] width 41 height 9
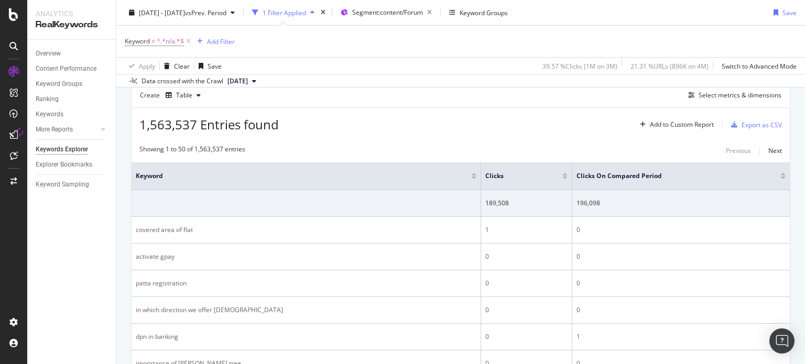
click at [534, 121] on div "1,563,537 Entries found Add to Custom Report Export as CSV" at bounding box center [461, 121] width 658 height 26
click at [248, 78] on span "[DATE]" at bounding box center [237, 81] width 20 height 9
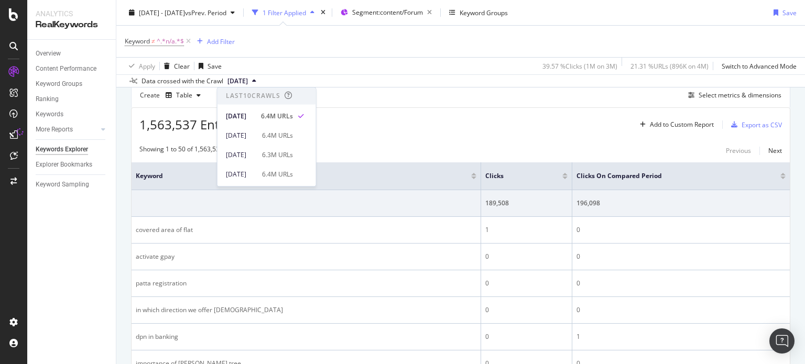
click at [345, 83] on div "Data crossed with the Crawl 2025 Aug. 4th" at bounding box center [460, 80] width 689 height 13
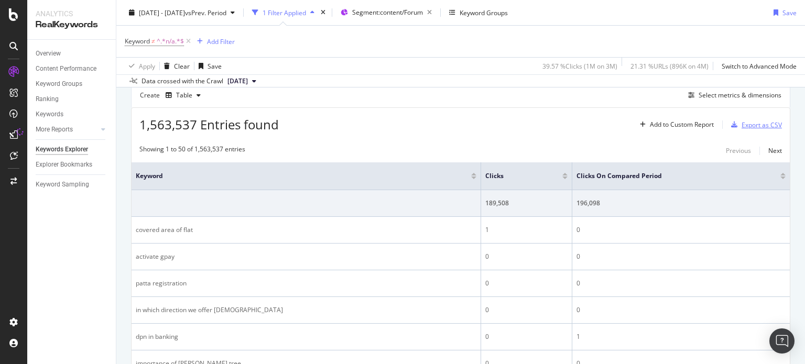
click at [758, 122] on div "Export as CSV" at bounding box center [761, 125] width 40 height 9
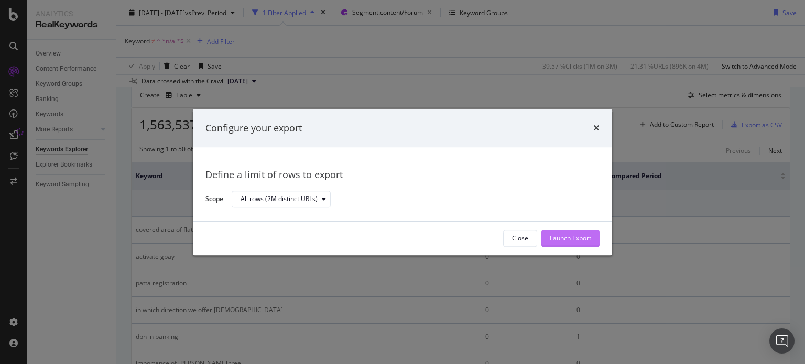
click at [555, 237] on div "Launch Export" at bounding box center [570, 238] width 41 height 9
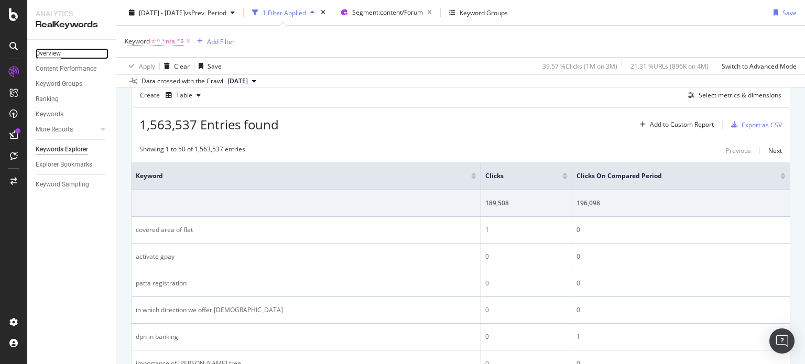
click at [52, 51] on div "Overview" at bounding box center [48, 53] width 25 height 11
